Goal: Task Accomplishment & Management: Use online tool/utility

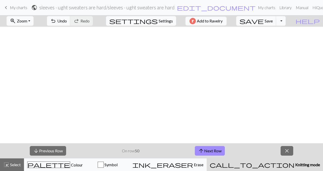
scroll to position [423, 431]
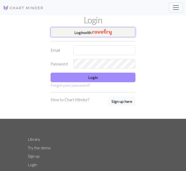
click at [105, 31] on img "button" at bounding box center [101, 32] width 19 height 6
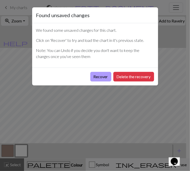
click at [97, 78] on button "Recover" at bounding box center [100, 77] width 21 height 10
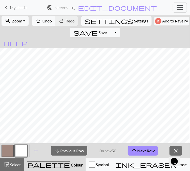
scroll to position [300, 357]
click at [128, 150] on button "arrow_upward Next Row" at bounding box center [142, 151] width 30 height 10
click at [128, 152] on button "arrow_upward Next Row" at bounding box center [142, 151] width 30 height 10
click at [128, 151] on button "arrow_upward Next Row" at bounding box center [142, 151] width 30 height 10
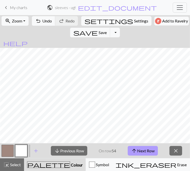
click at [128, 152] on button "arrow_upward Next Row" at bounding box center [142, 151] width 30 height 10
